Goal: Navigation & Orientation: Understand site structure

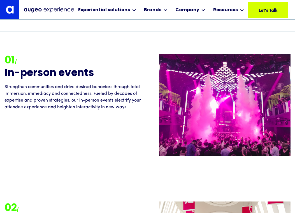
scroll to position [565, 0]
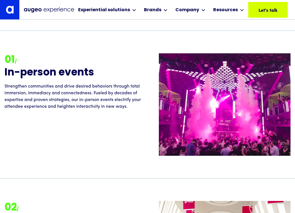
click at [6, 11] on img at bounding box center [10, 10] width 8 height 8
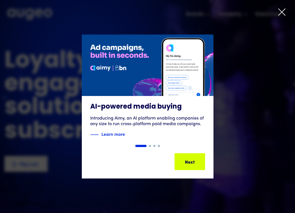
click at [282, 13] on icon at bounding box center [282, 12] width 8 height 8
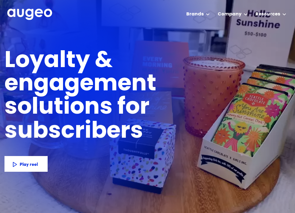
click at [200, 94] on h1 "Loyalty & engagement solutions for" at bounding box center [125, 85] width 242 height 70
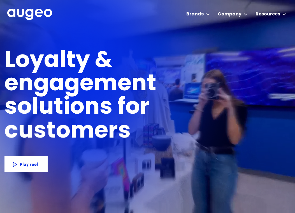
click at [95, 31] on img at bounding box center [135, 135] width 270 height 270
